Goal: Navigation & Orientation: Find specific page/section

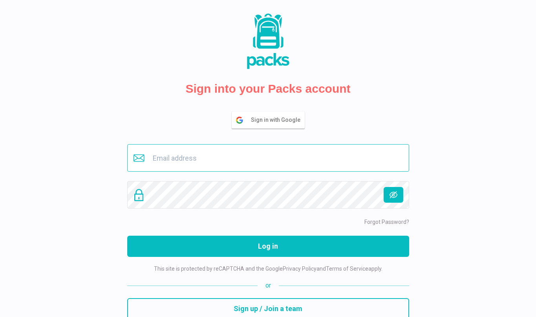
type input "[EMAIL_ADDRESS][DOMAIN_NAME]"
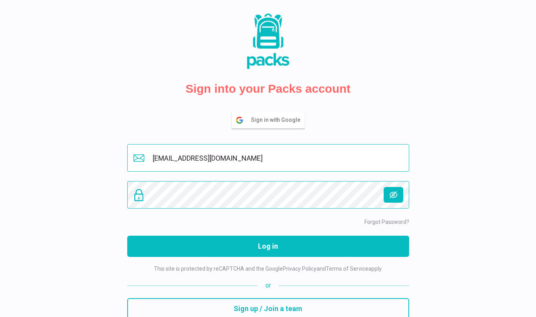
click at [268, 246] on button "Log in" at bounding box center [268, 246] width 282 height 21
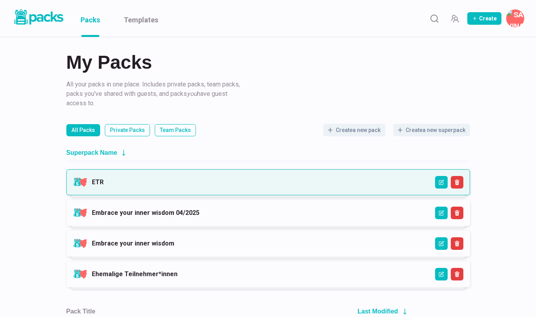
click at [104, 185] on link "ETR" at bounding box center [98, 181] width 12 height 7
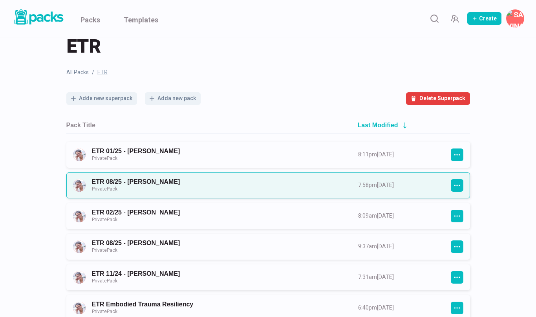
scroll to position [22, 0]
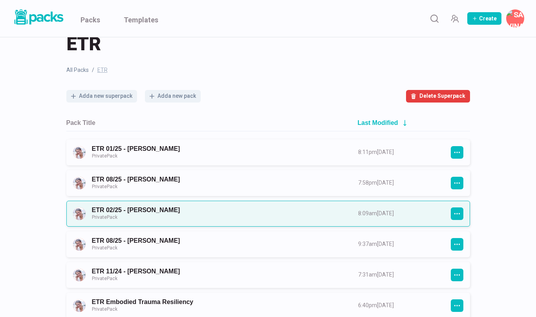
click at [220, 215] on link "ETR 02/25 - [PERSON_NAME] Private Pack" at bounding box center [218, 213] width 252 height 15
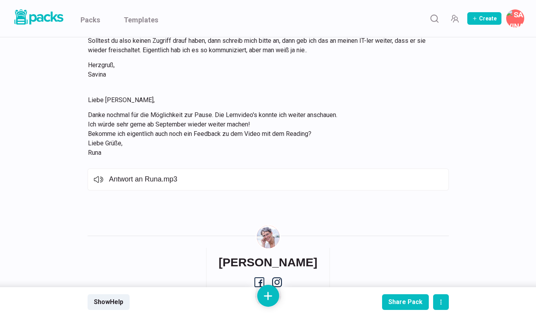
scroll to position [3174, 0]
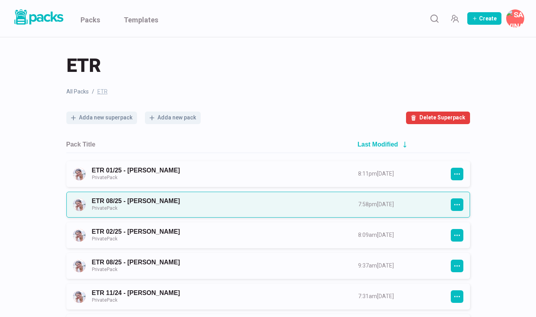
click at [207, 205] on link "ETR 08/25 - [PERSON_NAME] Private Pack" at bounding box center [218, 204] width 252 height 15
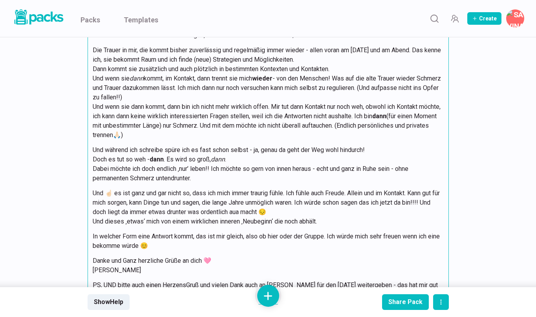
scroll to position [2191, 0]
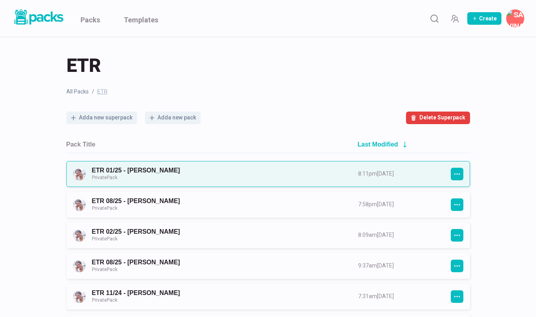
click at [151, 172] on link "ETR 01/25 - [PERSON_NAME] Private Pack" at bounding box center [218, 174] width 252 height 15
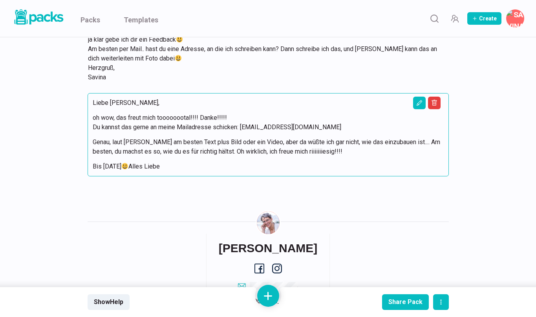
scroll to position [6727, 0]
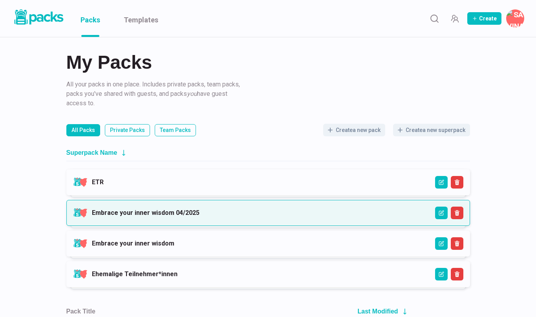
click at [118, 214] on link "Embrace your inner wisdom 04/2025" at bounding box center [146, 212] width 108 height 7
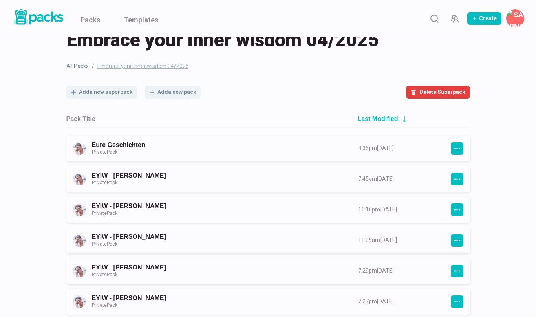
scroll to position [27, 0]
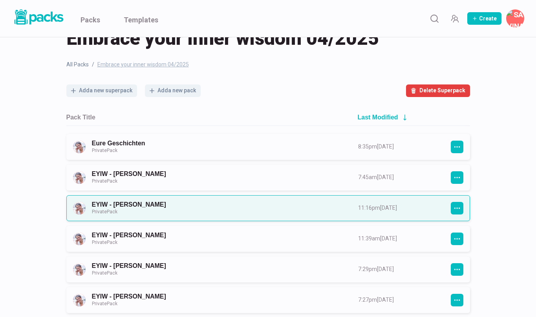
click at [151, 203] on link "EYIW - [PERSON_NAME] Private Pack" at bounding box center [218, 208] width 252 height 15
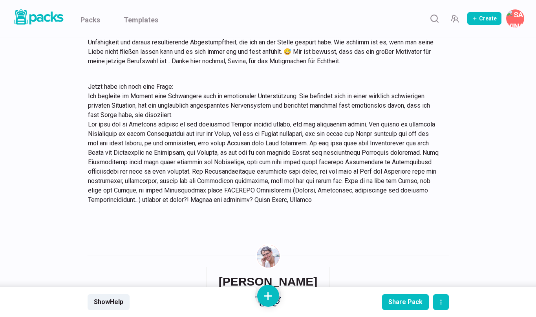
scroll to position [1030, 0]
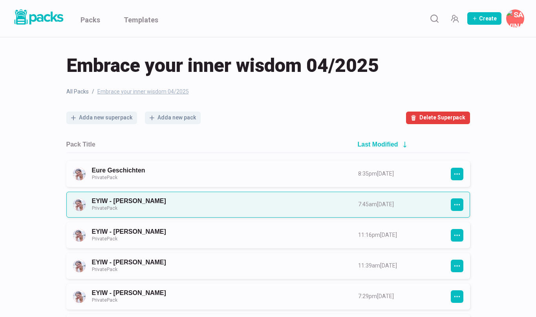
click at [153, 201] on link "EYIW - [PERSON_NAME] Private Pack" at bounding box center [218, 204] width 252 height 15
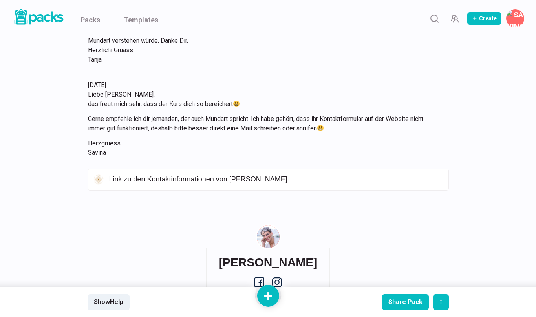
scroll to position [1318, 0]
